Goal: Navigation & Orientation: Find specific page/section

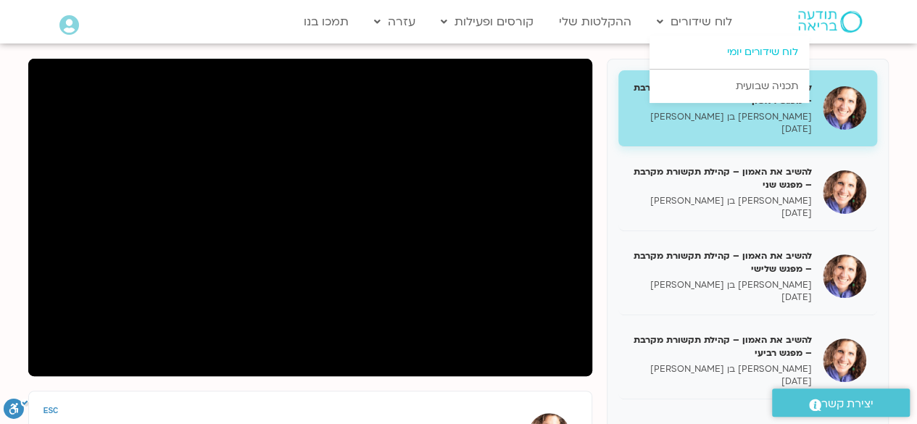
click at [772, 49] on link "לוח שידורים יומי" at bounding box center [730, 52] width 160 height 33
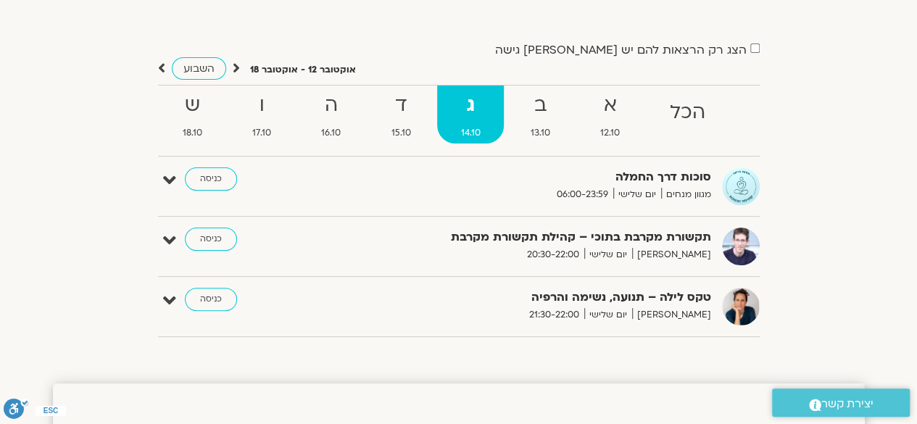
scroll to position [88, 0]
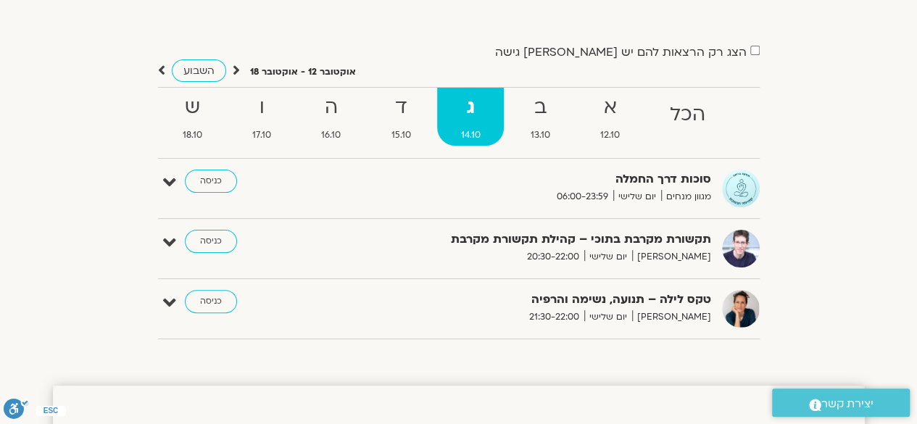
click at [466, 101] on strong "ג" at bounding box center [470, 107] width 67 height 33
click at [399, 120] on strong "ד" at bounding box center [401, 107] width 67 height 33
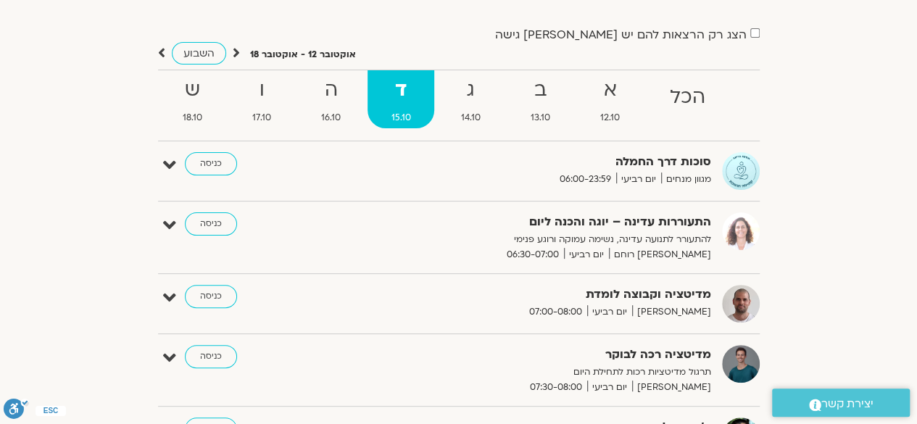
scroll to position [104, 0]
